Goal: Task Accomplishment & Management: Complete application form

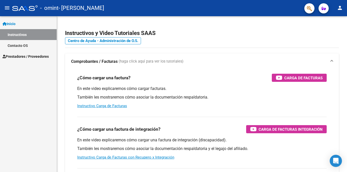
click at [17, 55] on span "Prestadores / Proveedores" at bounding box center [26, 57] width 46 height 6
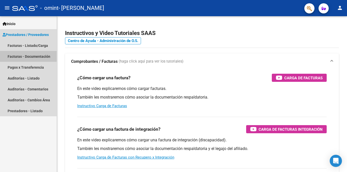
click at [18, 55] on link "Facturas - Documentación" at bounding box center [28, 56] width 57 height 11
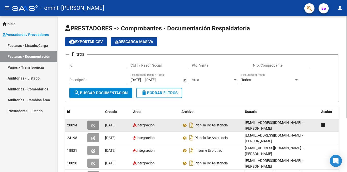
click at [90, 125] on button "button" at bounding box center [93, 125] width 12 height 9
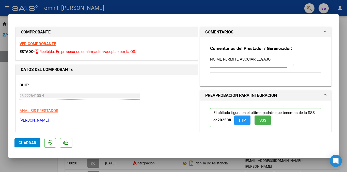
scroll to position [127, 0]
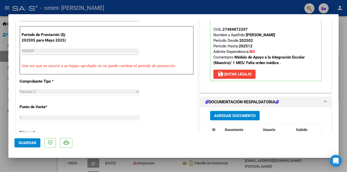
click at [27, 142] on span "Guardar" at bounding box center [28, 143] width 18 height 5
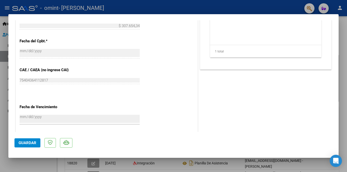
scroll to position [324, 0]
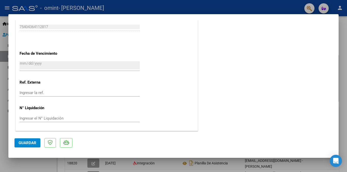
click at [4, 110] on div at bounding box center [173, 86] width 347 height 172
type input "$ 0,00"
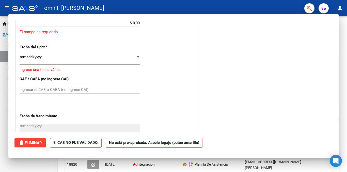
scroll to position [0, 0]
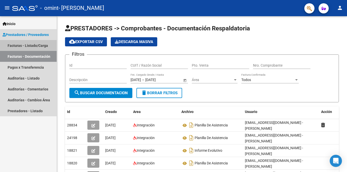
click at [20, 46] on link "Facturas - Listado/Carga" at bounding box center [28, 45] width 57 height 11
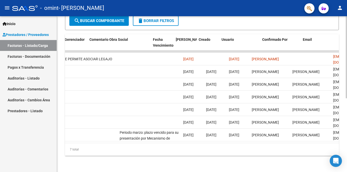
scroll to position [0, 797]
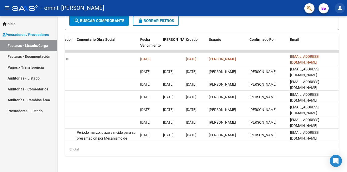
click at [343, 9] on button "person" at bounding box center [340, 8] width 10 height 10
click at [332, 32] on button "exit_to_app Salir" at bounding box center [329, 33] width 31 height 12
